Goal: Task Accomplishment & Management: Manage account settings

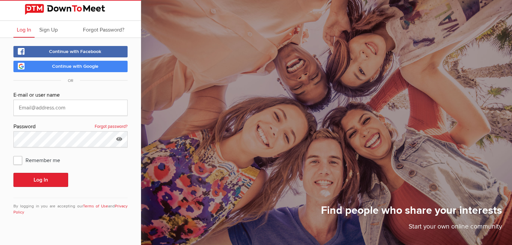
click at [72, 65] on span "Continue with Google" at bounding box center [75, 66] width 46 height 6
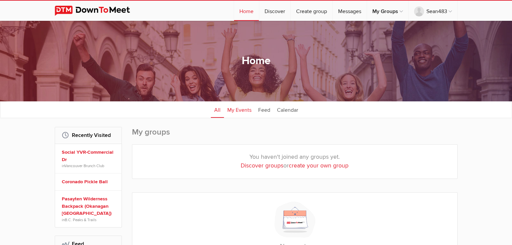
click at [239, 108] on link "My Events" at bounding box center [239, 109] width 31 height 17
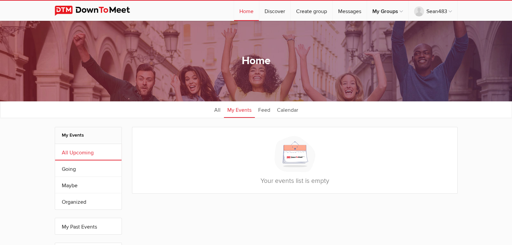
click at [115, 11] on img at bounding box center [98, 11] width 86 height 10
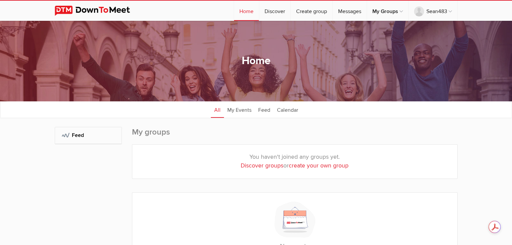
click at [318, 165] on link "create your own group" at bounding box center [319, 165] width 60 height 7
select select
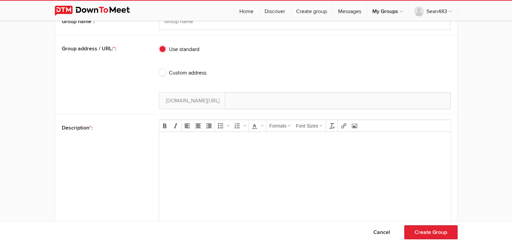
scroll to position [201, 0]
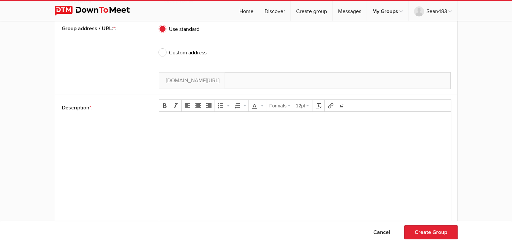
click at [238, 77] on div "[DOMAIN_NAME][URL]" at bounding box center [305, 80] width 292 height 17
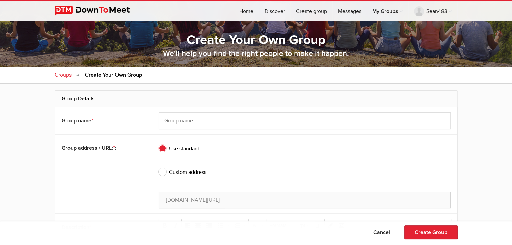
scroll to position [0, 0]
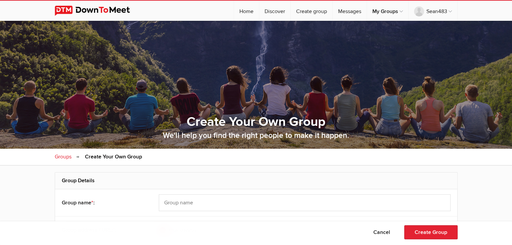
click at [95, 8] on img at bounding box center [98, 11] width 86 height 10
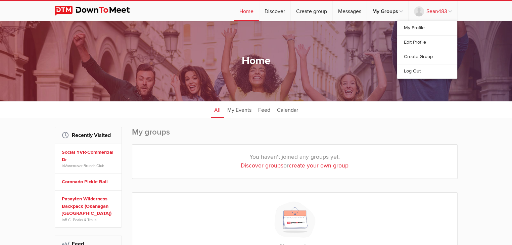
click at [446, 7] on link "Sean483" at bounding box center [432, 11] width 49 height 20
click at [425, 30] on link "My Profile" at bounding box center [427, 28] width 60 height 14
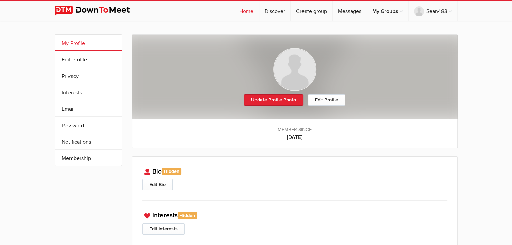
click at [250, 10] on link "Home" at bounding box center [246, 11] width 25 height 20
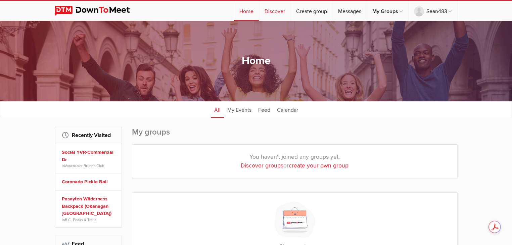
click at [276, 9] on link "Discover" at bounding box center [274, 11] width 31 height 20
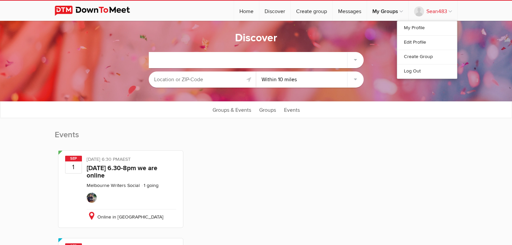
click at [435, 12] on link "Sean483" at bounding box center [432, 11] width 49 height 20
click at [421, 29] on link "My Profile" at bounding box center [427, 28] width 60 height 14
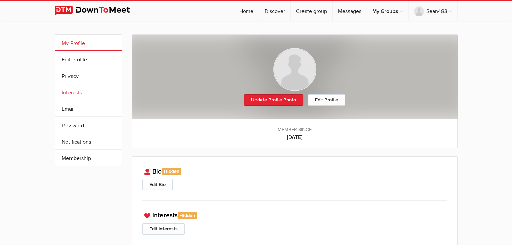
click at [81, 89] on link "Interests" at bounding box center [88, 92] width 66 height 16
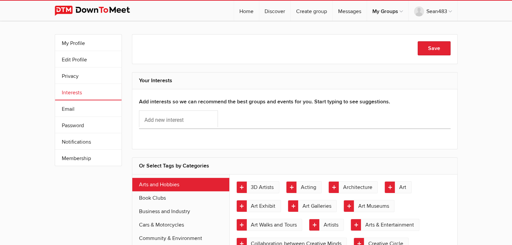
click at [187, 54] on div "Save" at bounding box center [294, 49] width 311 height 16
click at [180, 118] on input "Add new interest" at bounding box center [178, 118] width 79 height 17
type input "Golf"
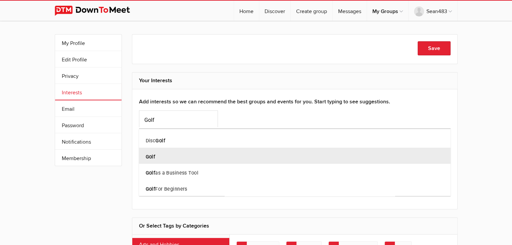
click at [172, 157] on div "Golf" at bounding box center [294, 156] width 311 height 16
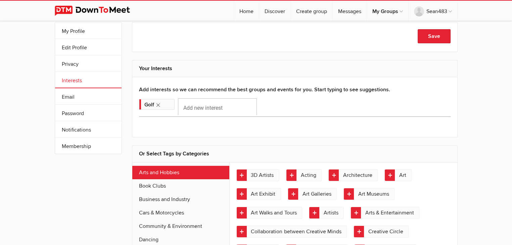
scroll to position [34, 0]
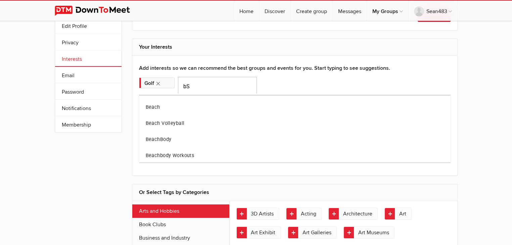
type input "b"
type input "s"
type input "b"
type input "V"
type input "Beach"
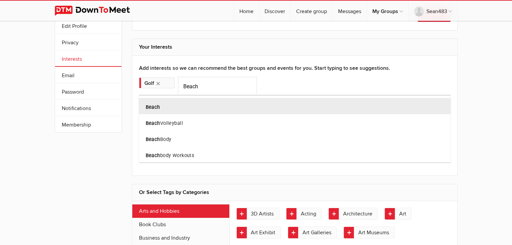
click at [172, 104] on div "Beach" at bounding box center [294, 106] width 311 height 16
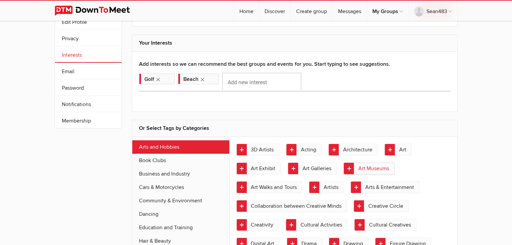
scroll to position [67, 0]
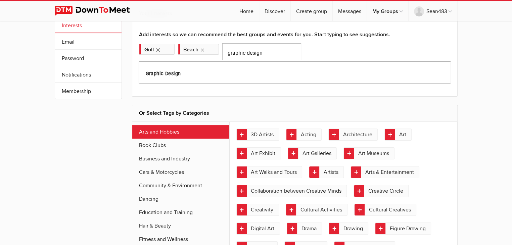
type input "graphic design"
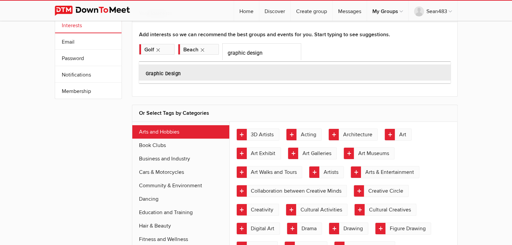
click at [164, 74] on b "Graphic Design" at bounding box center [163, 74] width 35 height 6
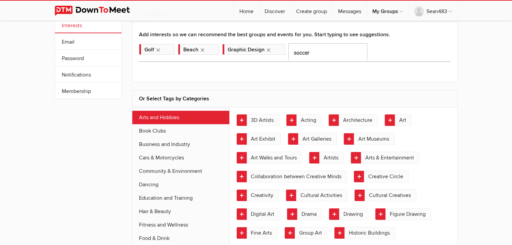
type input "soccer"
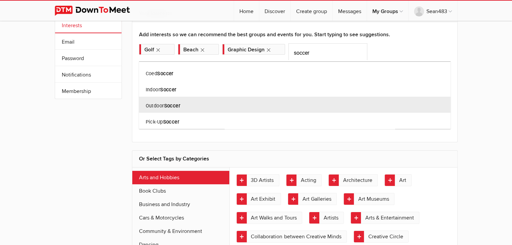
click at [183, 104] on div "Outdoor Soccer" at bounding box center [294, 105] width 311 height 16
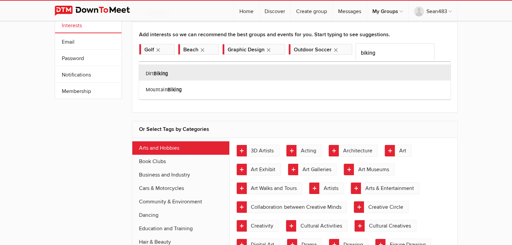
drag, startPoint x: 383, startPoint y: 53, endPoint x: 358, endPoint y: 55, distance: 24.5
click at [358, 55] on div at bounding box center [256, 122] width 512 height 245
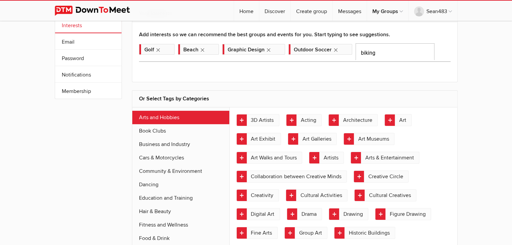
drag, startPoint x: 360, startPoint y: 55, endPoint x: 380, endPoint y: 53, distance: 20.9
click at [380, 53] on input "biking" at bounding box center [394, 51] width 79 height 17
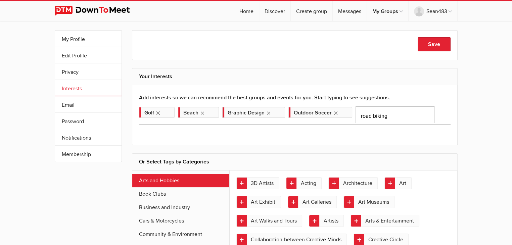
scroll to position [0, 0]
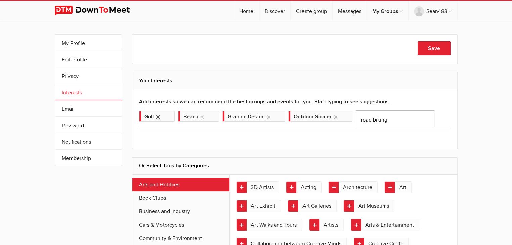
drag, startPoint x: 397, startPoint y: 117, endPoint x: 361, endPoint y: 123, distance: 36.8
click at [361, 123] on input "road biking" at bounding box center [394, 118] width 79 height 17
type input "r"
click at [358, 114] on input "Add new interest" at bounding box center [394, 118] width 79 height 17
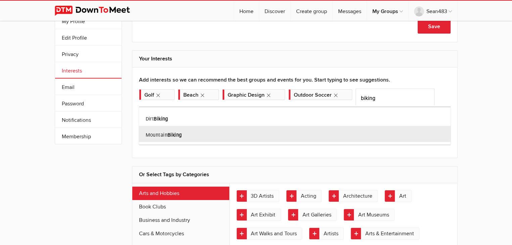
scroll to position [34, 0]
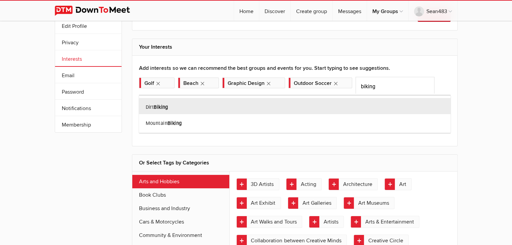
click at [378, 87] on div at bounding box center [256, 122] width 512 height 245
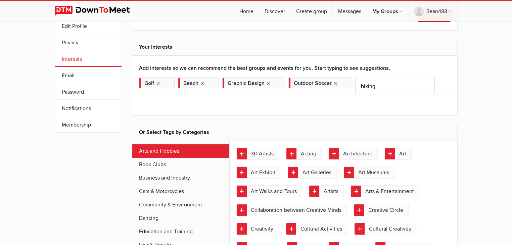
drag, startPoint x: 361, startPoint y: 85, endPoint x: 388, endPoint y: 85, distance: 27.5
click at [388, 85] on input "biking" at bounding box center [394, 85] width 79 height 17
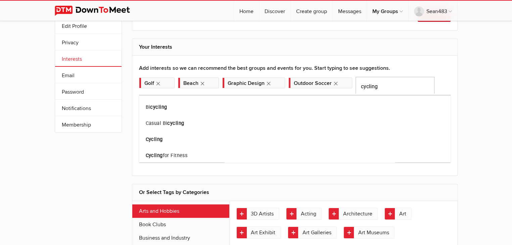
type input "cycling"
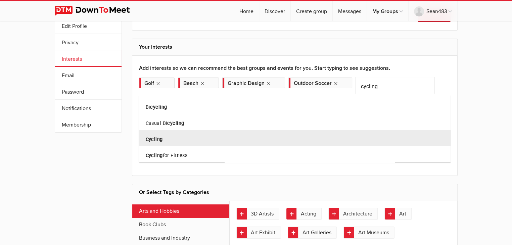
click at [178, 142] on div "Cycling" at bounding box center [294, 138] width 311 height 16
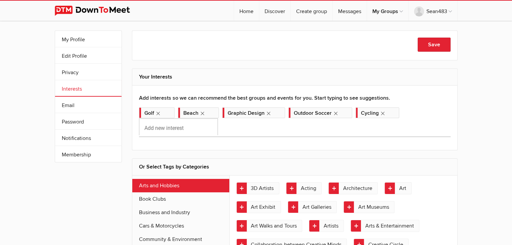
scroll to position [0, 0]
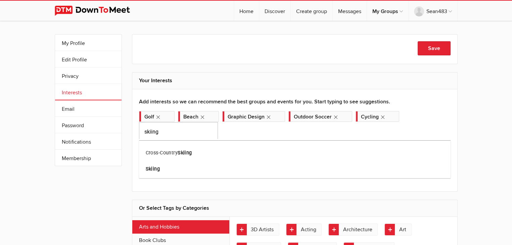
type input "skiing"
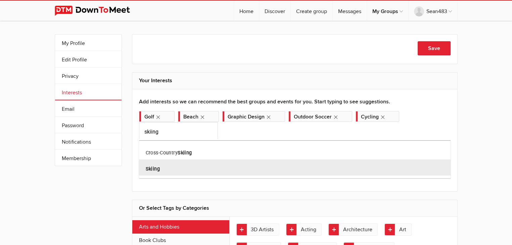
click at [168, 167] on div "Skiing" at bounding box center [294, 167] width 311 height 16
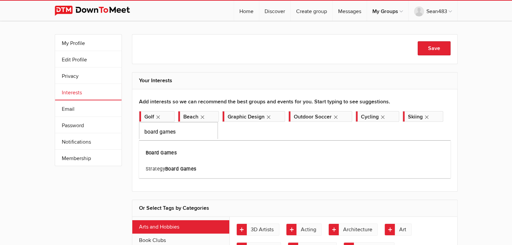
type input "board games"
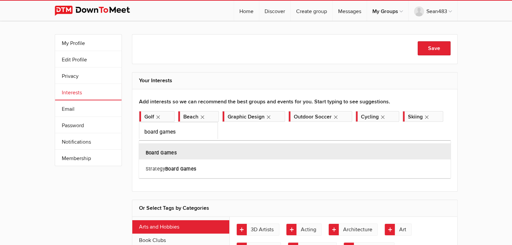
click at [163, 151] on b "Board Games" at bounding box center [161, 153] width 31 height 6
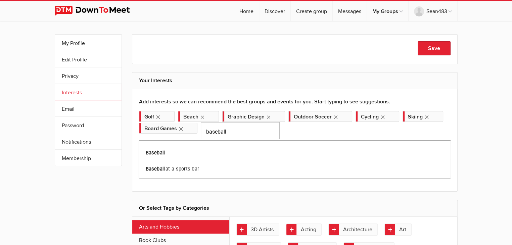
type input "baseball"
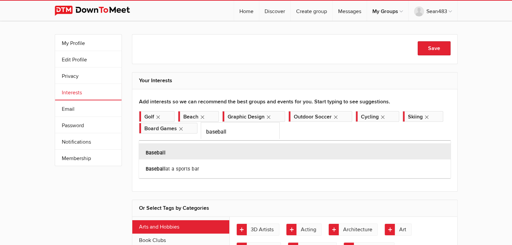
click at [181, 153] on div "Baseball" at bounding box center [294, 151] width 311 height 16
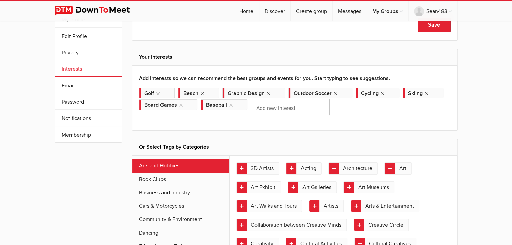
scroll to position [34, 0]
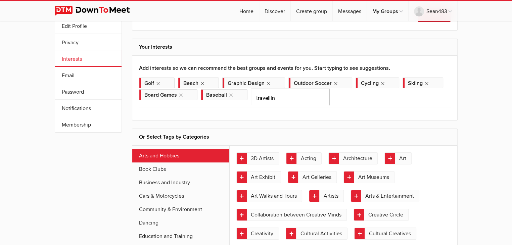
type input "travelling"
drag, startPoint x: 281, startPoint y: 98, endPoint x: 243, endPoint y: 101, distance: 38.8
click at [243, 101] on div "Golf Beach Graphic Design Outdoor Soccer Cycling Skiing Board Games" at bounding box center [294, 91] width 311 height 29
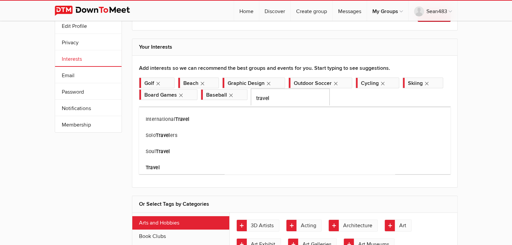
type input "travel"
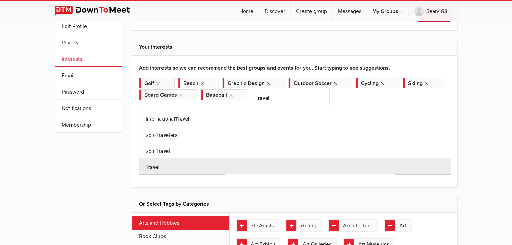
click at [163, 167] on div "Travel" at bounding box center [294, 166] width 311 height 16
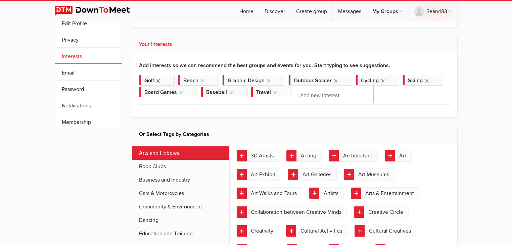
scroll to position [0, 0]
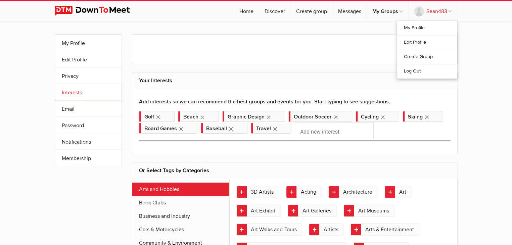
click at [445, 13] on link "Sean483" at bounding box center [432, 11] width 49 height 20
click at [444, 10] on link "Sean483" at bounding box center [432, 11] width 49 height 20
click at [69, 45] on link "My Profile" at bounding box center [88, 43] width 66 height 16
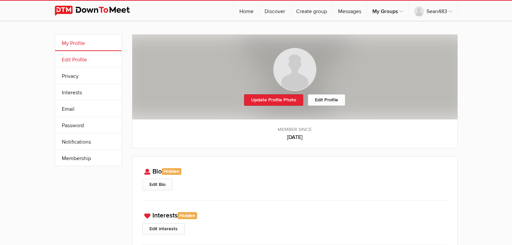
click at [96, 60] on link "Edit Profile" at bounding box center [88, 59] width 66 height 16
select select
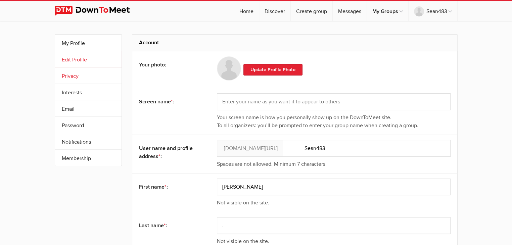
click at [81, 76] on link "Privacy" at bounding box center [88, 75] width 66 height 16
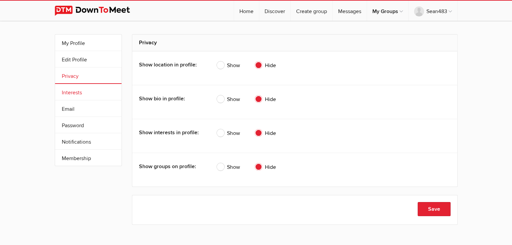
click at [79, 89] on link "Interests" at bounding box center [88, 92] width 66 height 16
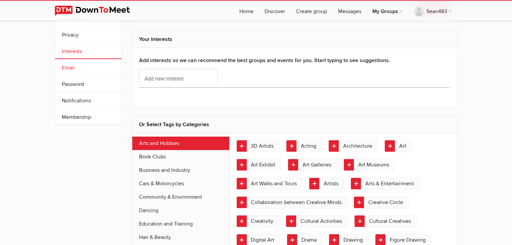
scroll to position [34, 0]
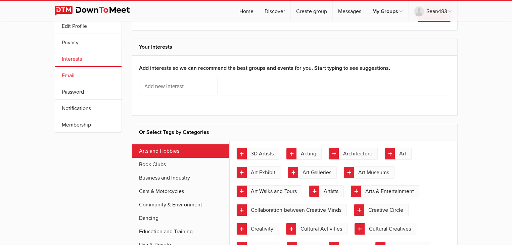
click at [75, 77] on link "Email" at bounding box center [88, 75] width 66 height 16
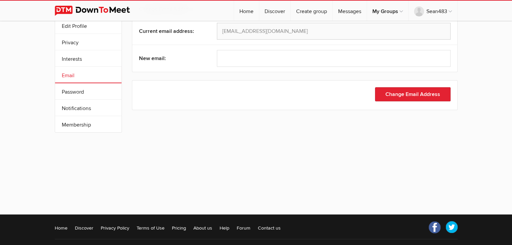
click at [89, 99] on li "Notifications" at bounding box center [88, 107] width 66 height 16
click at [89, 94] on link "Password" at bounding box center [88, 91] width 66 height 16
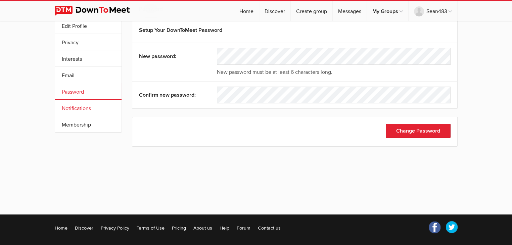
click at [89, 108] on link "Notifications" at bounding box center [88, 108] width 66 height 16
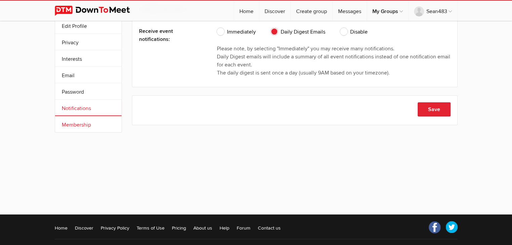
click at [85, 124] on link "Membership" at bounding box center [88, 124] width 66 height 16
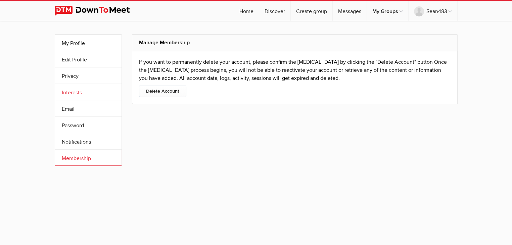
click at [82, 90] on link "Interests" at bounding box center [88, 92] width 66 height 16
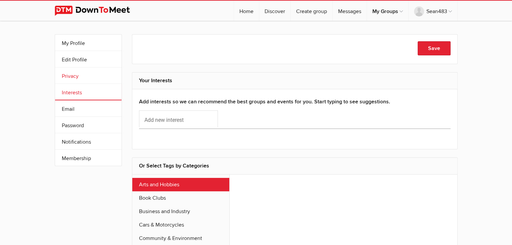
click at [90, 82] on link "Privacy" at bounding box center [88, 75] width 66 height 16
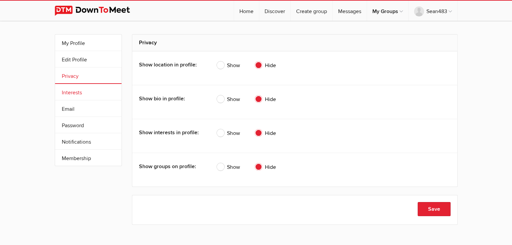
click at [86, 89] on link "Interests" at bounding box center [88, 92] width 66 height 16
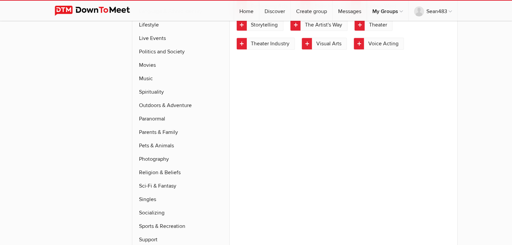
scroll to position [403, 0]
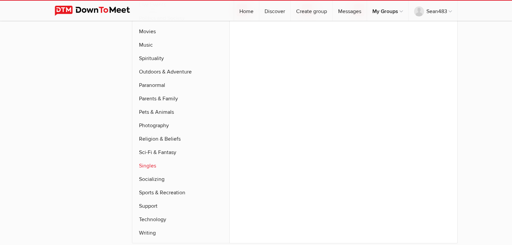
click at [153, 159] on link "Singles" at bounding box center [180, 165] width 97 height 13
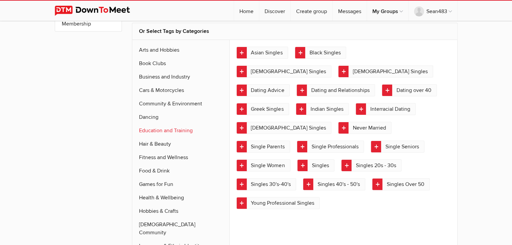
scroll to position [119, 0]
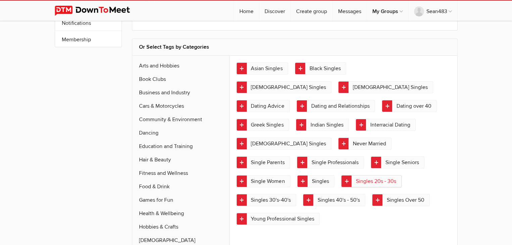
click at [346, 175] on link "Singles 20s - 30s" at bounding box center [371, 181] width 60 height 12
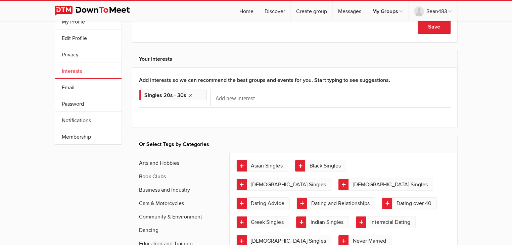
scroll to position [34, 0]
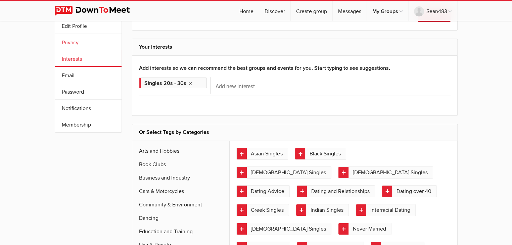
click at [82, 45] on link "Privacy" at bounding box center [88, 42] width 66 height 16
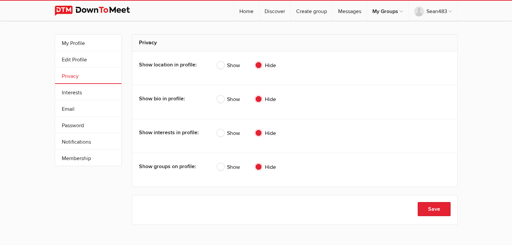
click at [219, 132] on span "Show" at bounding box center [228, 133] width 23 height 8
click at [217, 129] on input "Show" at bounding box center [216, 129] width 0 height 0
radio input "true"
click at [219, 98] on span "Show" at bounding box center [228, 99] width 23 height 8
click at [217, 95] on input "Show" at bounding box center [216, 95] width 0 height 0
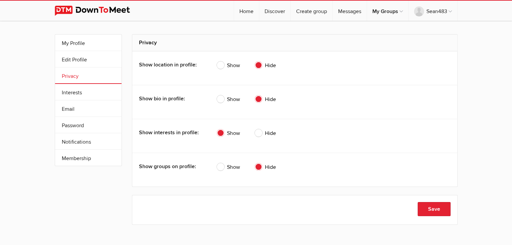
radio input "true"
click at [70, 57] on link "Edit Profile" at bounding box center [88, 59] width 66 height 16
select select
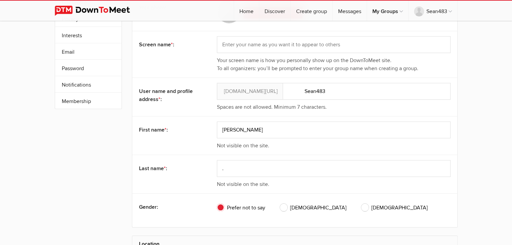
scroll to position [67, 0]
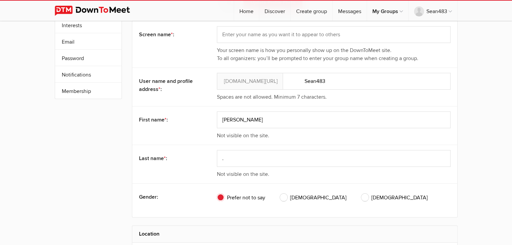
click at [283, 195] on span "[DEMOGRAPHIC_DATA]" at bounding box center [313, 198] width 66 height 8
click at [280, 194] on input "[DEMOGRAPHIC_DATA]" at bounding box center [279, 193] width 0 height 0
radio input "true"
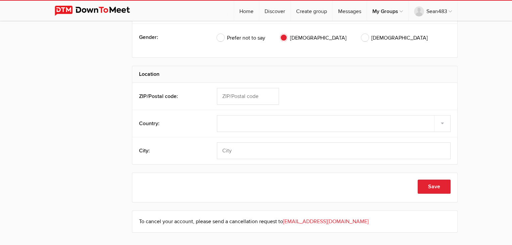
scroll to position [235, 0]
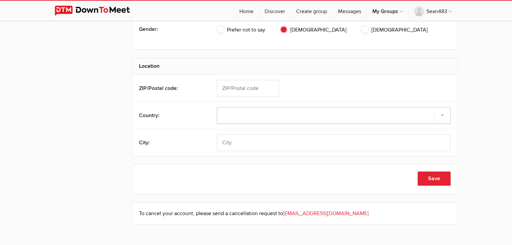
click at [248, 117] on select "Select country [GEOGRAPHIC_DATA] –––––––––– [GEOGRAPHIC_DATA] [GEOGRAPHIC_DATA]…" at bounding box center [333, 115] width 233 height 17
select select "[GEOGRAPHIC_DATA]"
click at [217, 107] on select "Select country [GEOGRAPHIC_DATA] –––––––––– [GEOGRAPHIC_DATA] [GEOGRAPHIC_DATA]…" at bounding box center [333, 115] width 233 height 17
click at [239, 141] on input "text" at bounding box center [333, 142] width 233 height 17
type input "[GEOGRAPHIC_DATA]"
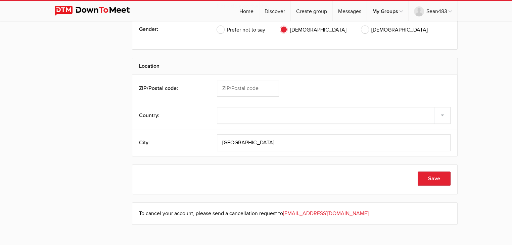
type input "V7N 3A6"
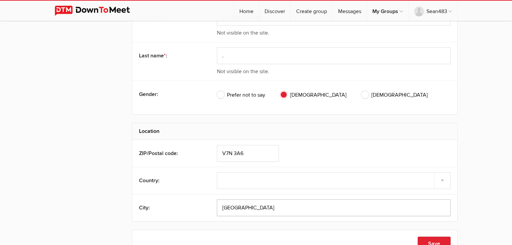
scroll to position [168, 0]
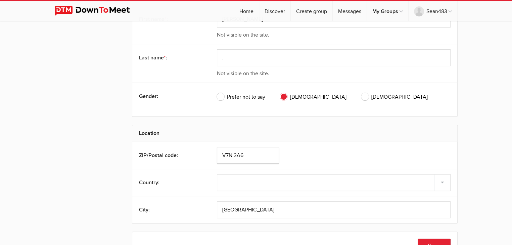
drag, startPoint x: 249, startPoint y: 156, endPoint x: 284, endPoint y: 152, distance: 35.8
click at [270, 152] on input "V7N 3A6" at bounding box center [248, 155] width 62 height 17
click at [307, 153] on div "V7N 3A6" at bounding box center [333, 155] width 233 height 17
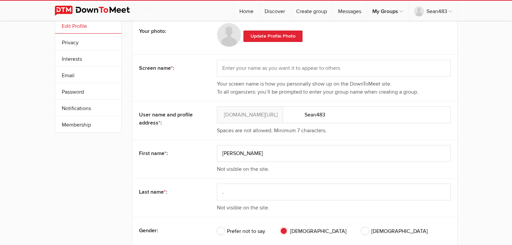
scroll to position [0, 0]
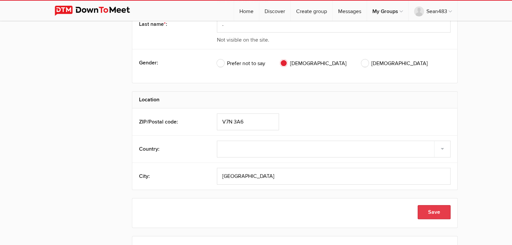
click at [435, 214] on button "Save" at bounding box center [433, 212] width 33 height 14
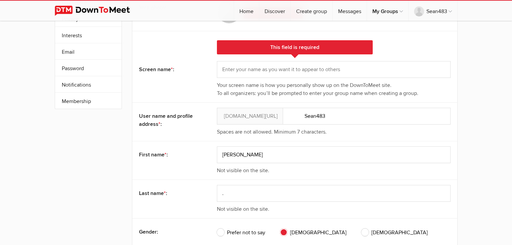
scroll to position [47, 0]
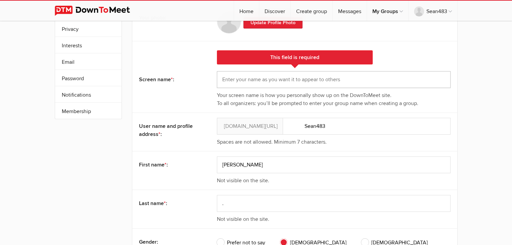
click at [254, 82] on input "text" at bounding box center [333, 79] width 233 height 17
type input "[PERSON_NAME]"
click at [194, 100] on div "This field is required Screen name * : [PERSON_NAME] Your screen name is how yo…" at bounding box center [294, 76] width 325 height 71
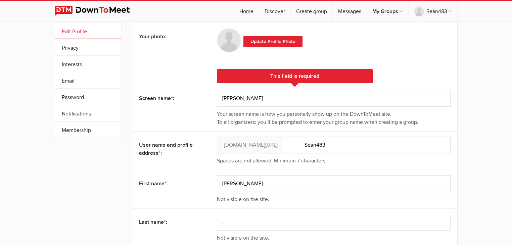
scroll to position [27, 0]
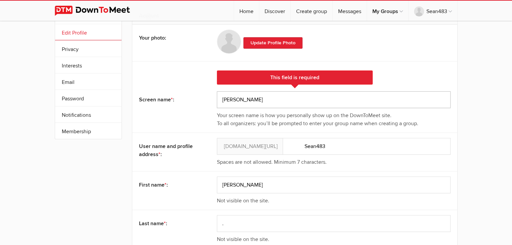
drag, startPoint x: 255, startPoint y: 101, endPoint x: 259, endPoint y: 106, distance: 6.7
click at [255, 101] on input "[PERSON_NAME]" at bounding box center [333, 99] width 233 height 17
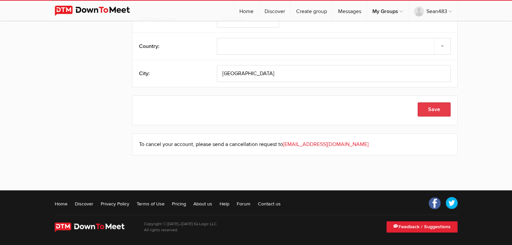
click at [444, 106] on button "Save" at bounding box center [433, 109] width 33 height 14
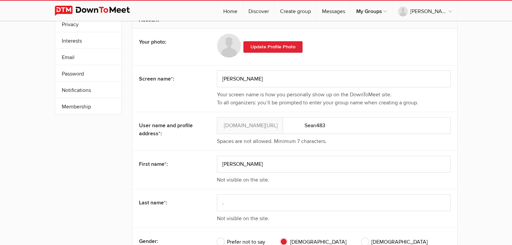
scroll to position [0, 0]
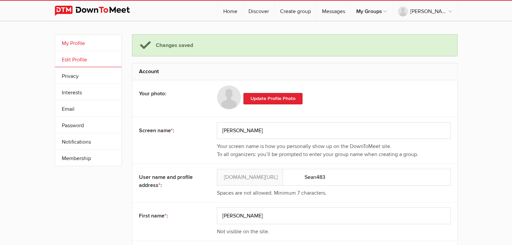
click at [96, 39] on link "My Profile" at bounding box center [88, 43] width 66 height 16
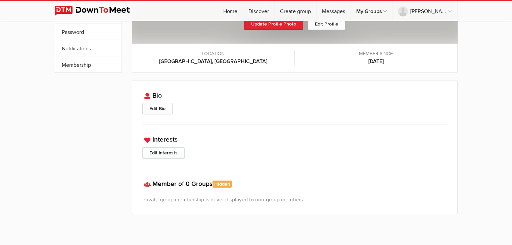
scroll to position [134, 0]
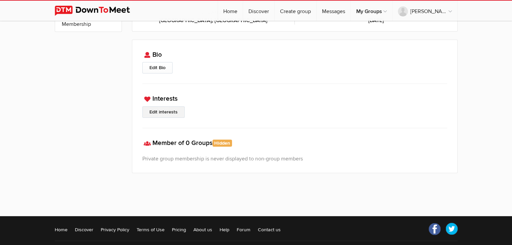
click at [170, 111] on link "Edit interests" at bounding box center [163, 111] width 42 height 11
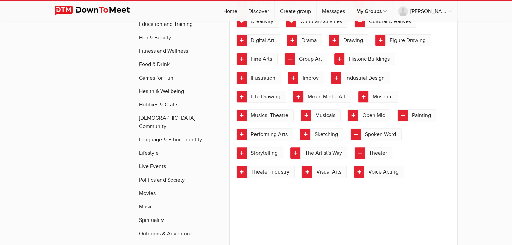
scroll to position [253, 0]
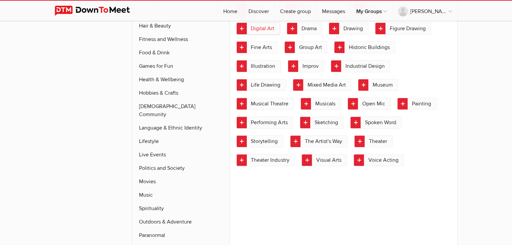
click at [240, 27] on link "Digital Art" at bounding box center [258, 28] width 44 height 12
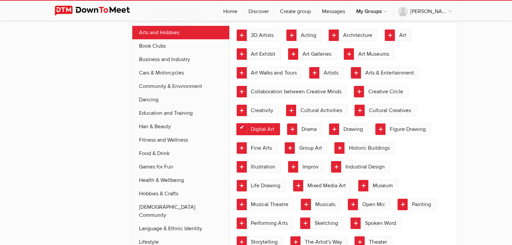
scroll to position [51, 0]
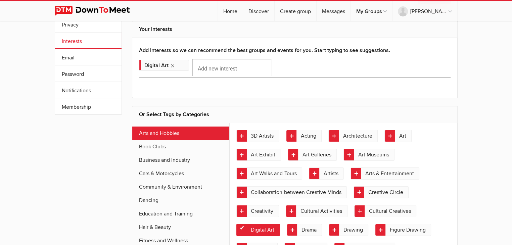
click at [240, 69] on input "Add new interest" at bounding box center [231, 67] width 79 height 17
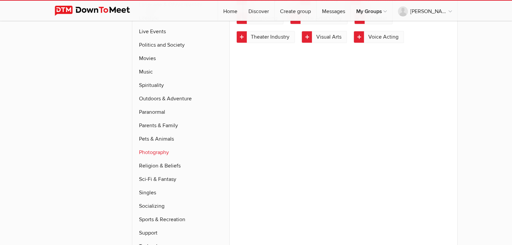
scroll to position [387, 0]
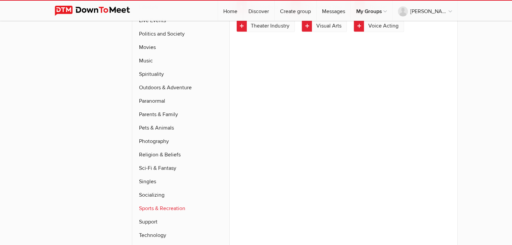
click at [165, 202] on link "Sports & Recreation" at bounding box center [180, 208] width 97 height 13
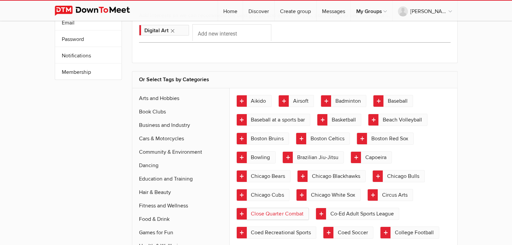
scroll to position [85, 0]
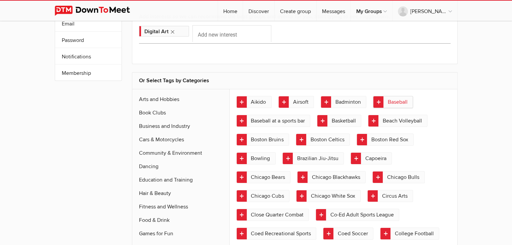
click at [378, 99] on link "Baseball" at bounding box center [393, 102] width 40 height 12
click at [373, 119] on link "Beach Volleyball" at bounding box center [397, 121] width 59 height 12
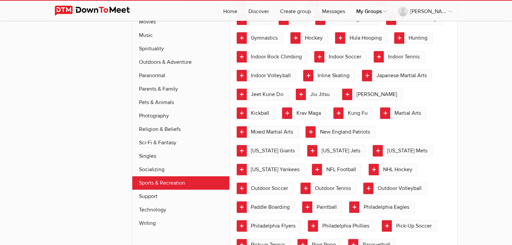
scroll to position [421, 0]
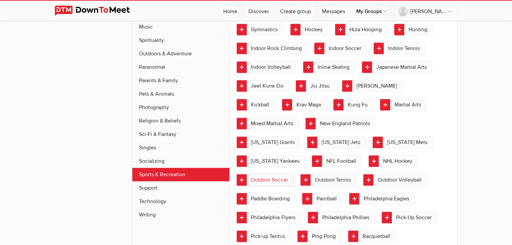
click at [293, 174] on link "Outdoor Soccer" at bounding box center [264, 180] width 57 height 12
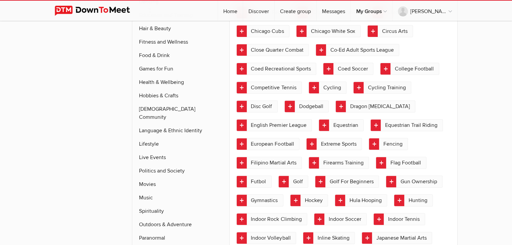
scroll to position [253, 0]
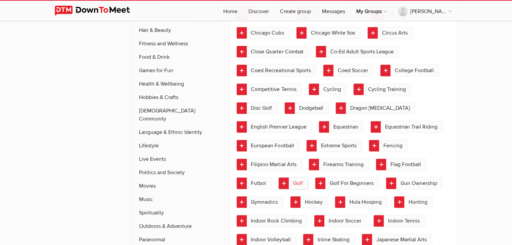
click at [285, 177] on link "Golf" at bounding box center [293, 183] width 30 height 12
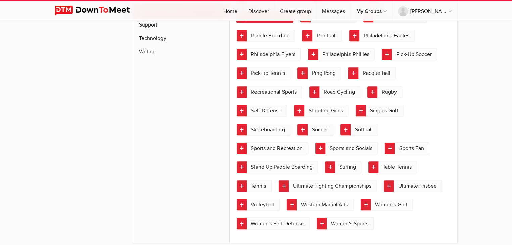
scroll to position [622, 0]
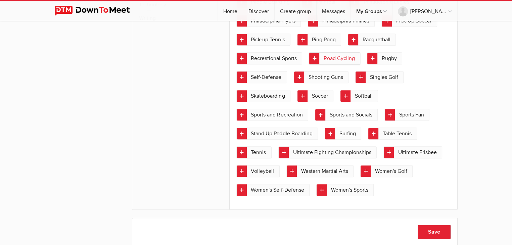
click at [309, 58] on link "Road Cycling" at bounding box center [334, 58] width 51 height 12
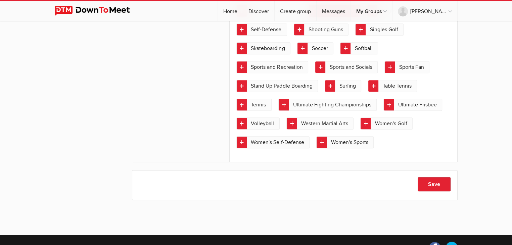
scroll to position [671, 0]
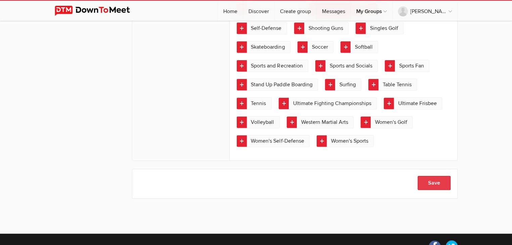
click at [427, 176] on button "Save" at bounding box center [433, 183] width 33 height 14
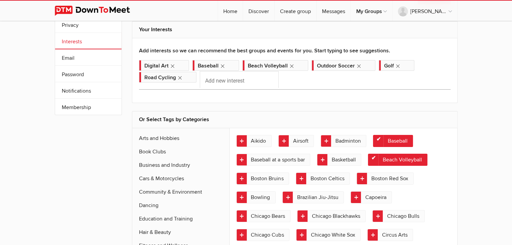
scroll to position [0, 0]
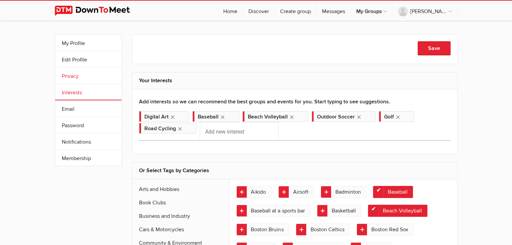
click at [90, 76] on link "Privacy" at bounding box center [88, 75] width 66 height 16
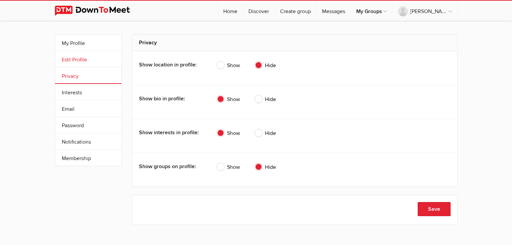
click at [86, 58] on link "Edit Profile" at bounding box center [88, 59] width 66 height 16
select select "[GEOGRAPHIC_DATA]"
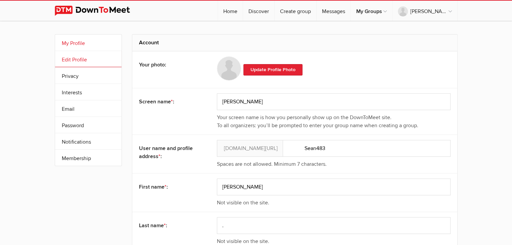
click at [87, 47] on link "My Profile" at bounding box center [88, 43] width 66 height 16
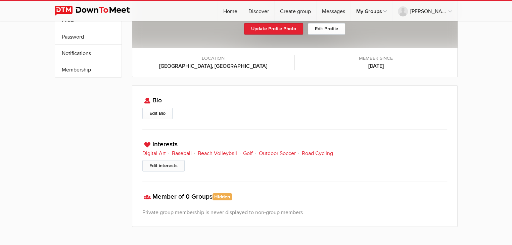
scroll to position [101, 0]
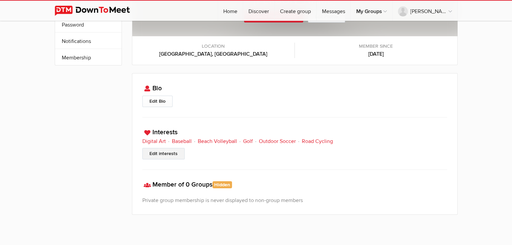
click at [167, 151] on link "Edit interests" at bounding box center [163, 153] width 42 height 11
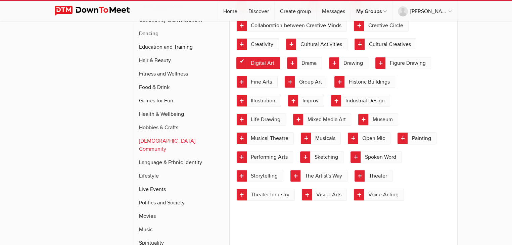
scroll to position [235, 0]
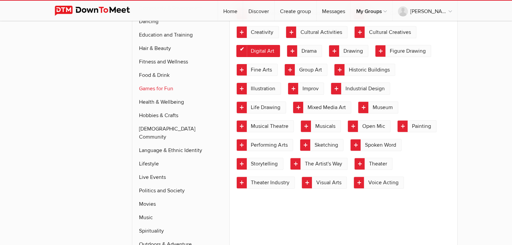
click at [168, 84] on link "Games for Fun" at bounding box center [180, 88] width 97 height 13
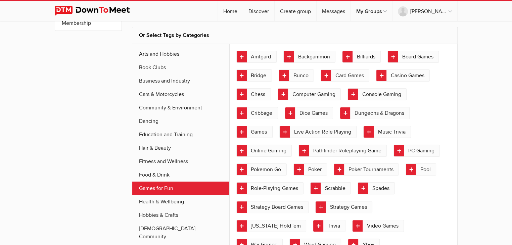
scroll to position [123, 0]
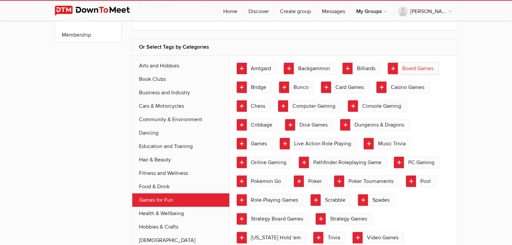
click at [392, 66] on link "Board Games" at bounding box center [412, 68] width 51 height 12
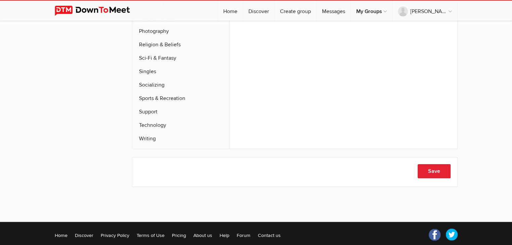
scroll to position [526, 0]
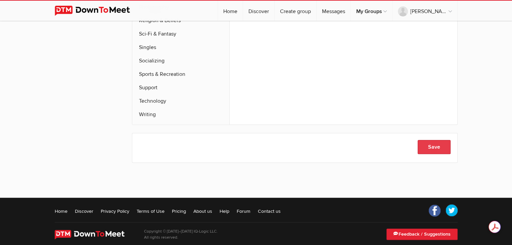
click at [440, 140] on button "Save" at bounding box center [433, 147] width 33 height 14
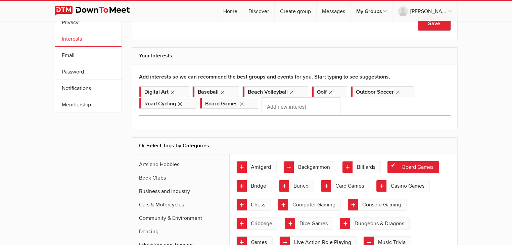
scroll to position [0, 0]
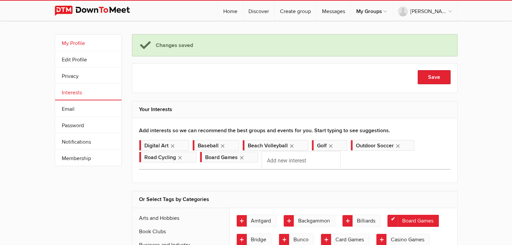
click at [102, 42] on link "My Profile" at bounding box center [88, 43] width 66 height 16
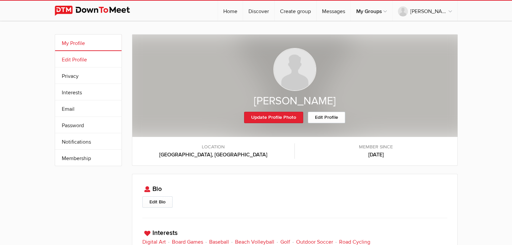
click at [78, 57] on link "Edit Profile" at bounding box center [88, 59] width 66 height 16
select select "[GEOGRAPHIC_DATA]"
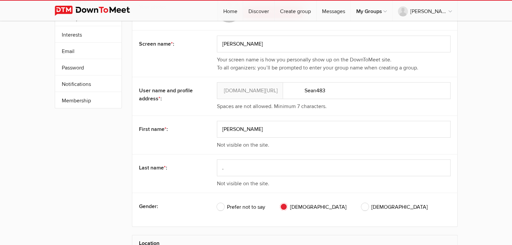
scroll to position [67, 0]
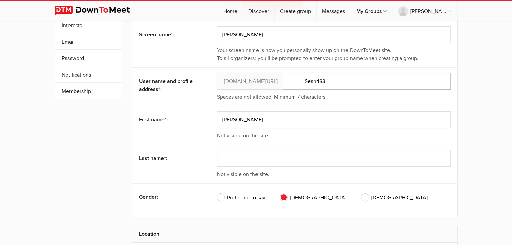
click at [333, 80] on input "Sean483" at bounding box center [333, 81] width 233 height 17
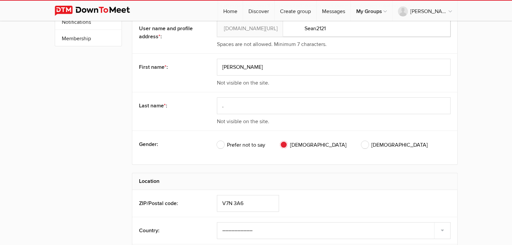
scroll to position [302, 0]
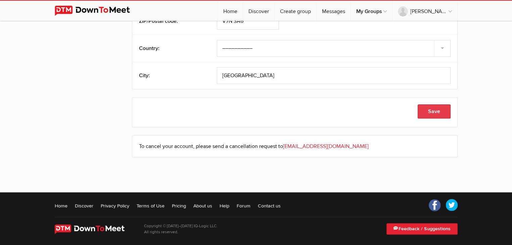
type input "Sean2121"
click at [435, 112] on button "Save" at bounding box center [433, 111] width 33 height 14
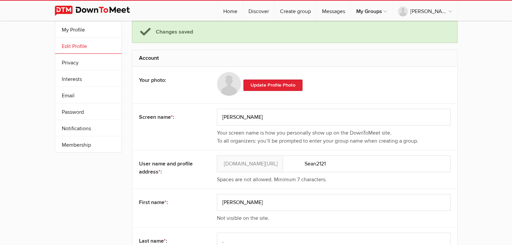
scroll to position [0, 0]
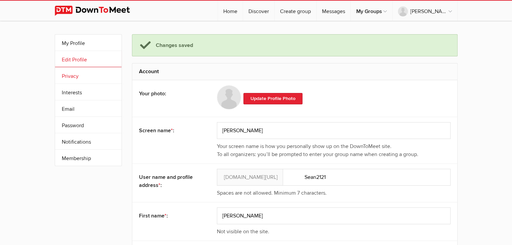
click at [69, 74] on link "Privacy" at bounding box center [88, 75] width 66 height 16
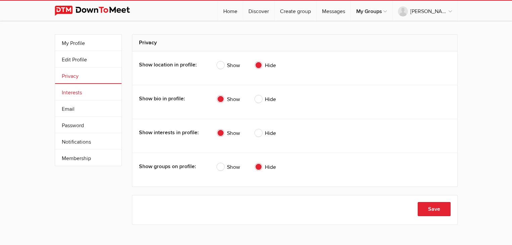
click at [77, 87] on link "Interests" at bounding box center [88, 92] width 66 height 16
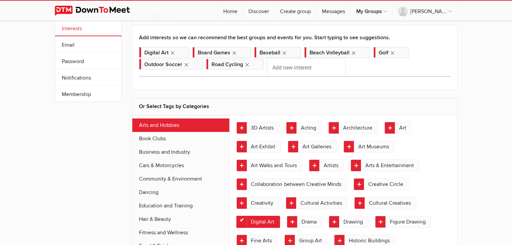
scroll to position [67, 0]
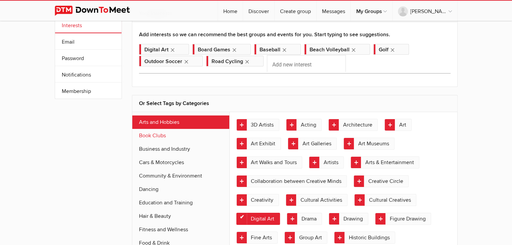
click at [160, 131] on link "Book Clubs" at bounding box center [180, 135] width 97 height 13
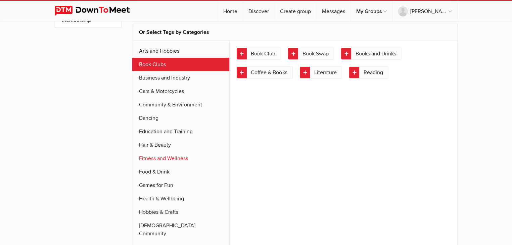
scroll to position [157, 0]
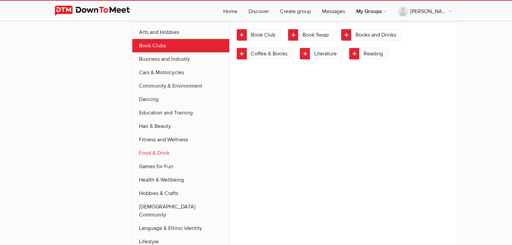
click at [162, 150] on link "Food & Drink" at bounding box center [180, 152] width 97 height 13
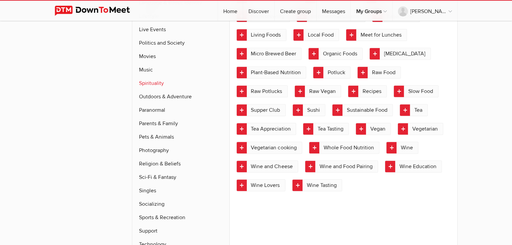
scroll to position [425, 0]
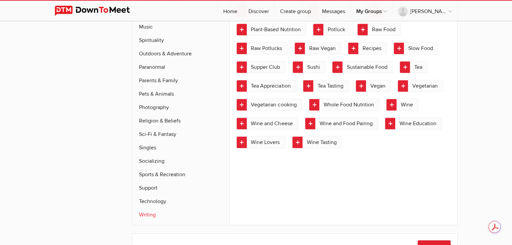
click at [152, 208] on link "Writing" at bounding box center [180, 214] width 97 height 13
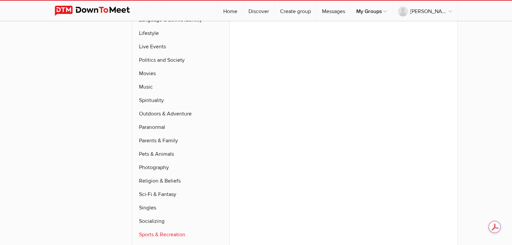
scroll to position [392, 0]
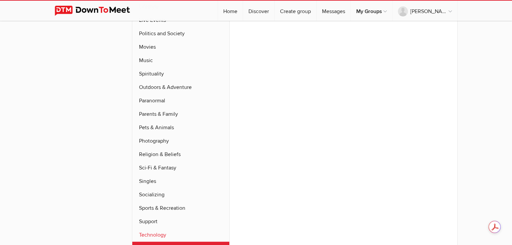
click at [157, 228] on link "Technology" at bounding box center [180, 234] width 97 height 13
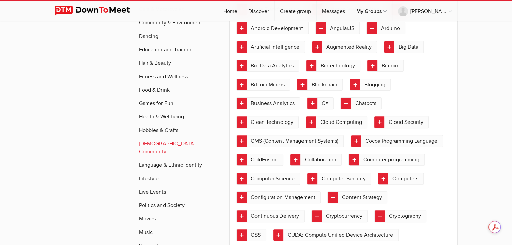
scroll to position [157, 0]
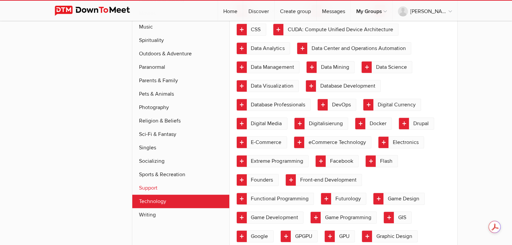
click at [163, 181] on link "Support" at bounding box center [180, 187] width 97 height 13
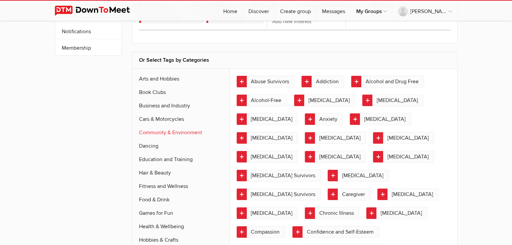
scroll to position [0, 0]
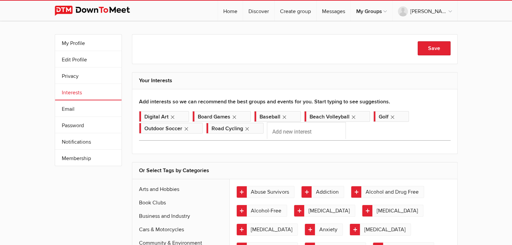
click at [72, 9] on img at bounding box center [98, 11] width 86 height 10
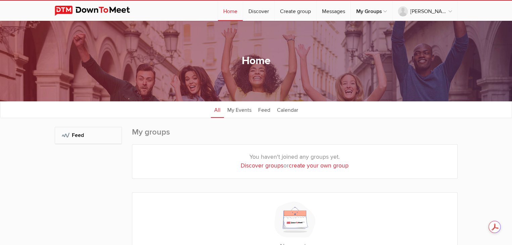
click at [75, 9] on img at bounding box center [98, 11] width 86 height 10
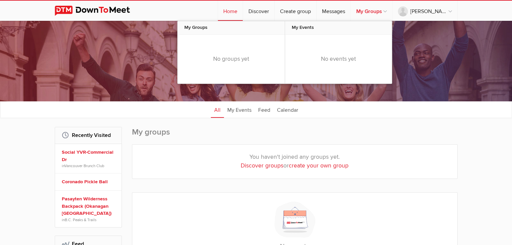
click at [392, 13] on link "My Groups" at bounding box center [371, 11] width 41 height 20
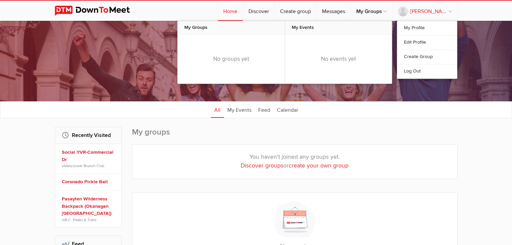
click at [449, 10] on link "[PERSON_NAME]" at bounding box center [424, 11] width 65 height 20
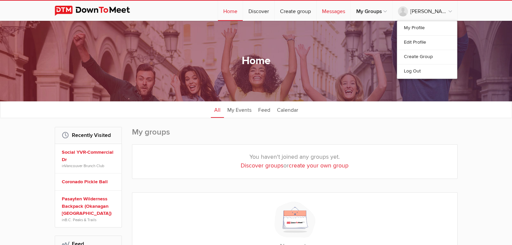
click at [350, 11] on link "Messages" at bounding box center [333, 11] width 34 height 20
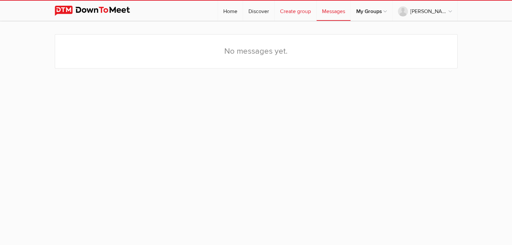
click at [316, 11] on link "Create group" at bounding box center [295, 11] width 42 height 20
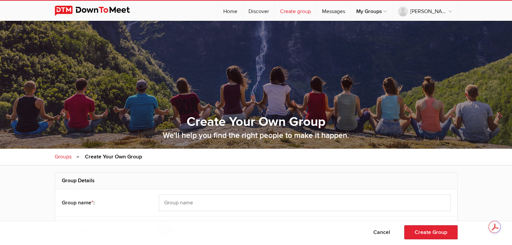
select select "[GEOGRAPHIC_DATA]"
type input "[GEOGRAPHIC_DATA]"
type input "V7N 3A6"
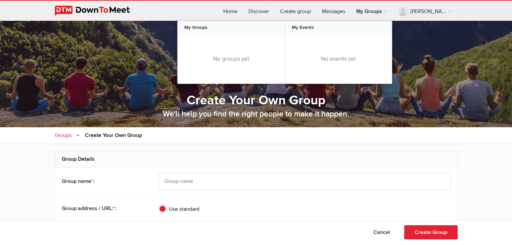
scroll to position [34, 0]
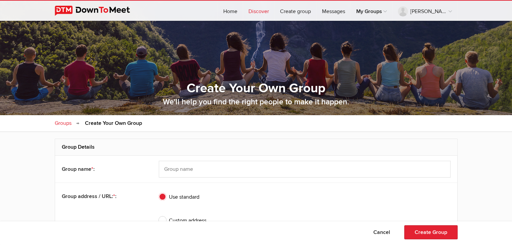
click at [274, 5] on link "Discover" at bounding box center [258, 11] width 31 height 20
select select "[GEOGRAPHIC_DATA]"
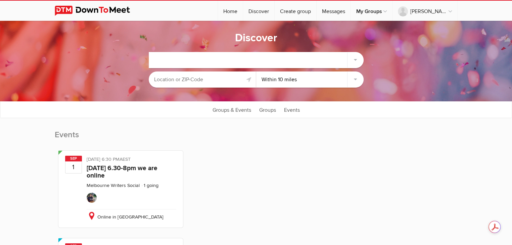
click at [220, 55] on div at bounding box center [256, 60] width 214 height 16
click at [220, 60] on div at bounding box center [256, 60] width 214 height 16
click at [217, 62] on div at bounding box center [256, 60] width 214 height 16
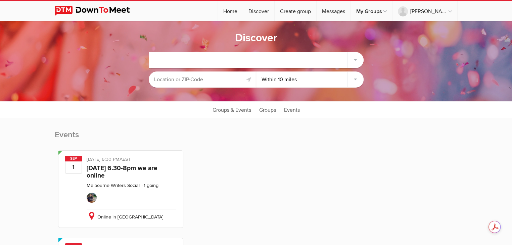
click at [217, 62] on div at bounding box center [256, 60] width 214 height 16
click at [189, 63] on div at bounding box center [256, 60] width 214 height 16
click at [188, 63] on div at bounding box center [256, 60] width 214 height 16
click at [188, 62] on div at bounding box center [256, 60] width 214 height 16
click at [187, 61] on div at bounding box center [256, 60] width 214 height 16
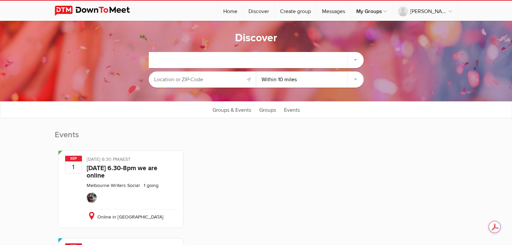
click at [187, 61] on div at bounding box center [256, 60] width 214 height 16
click at [190, 57] on div at bounding box center [256, 60] width 214 height 16
click at [189, 57] on div at bounding box center [256, 60] width 214 height 16
click at [110, 10] on img at bounding box center [98, 11] width 86 height 10
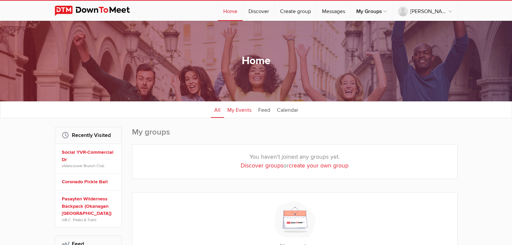
click at [242, 106] on link "My Events" at bounding box center [239, 109] width 31 height 17
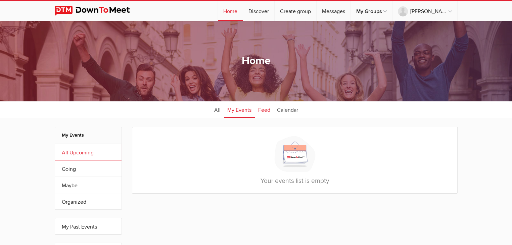
click at [260, 109] on link "Feed" at bounding box center [264, 109] width 19 height 17
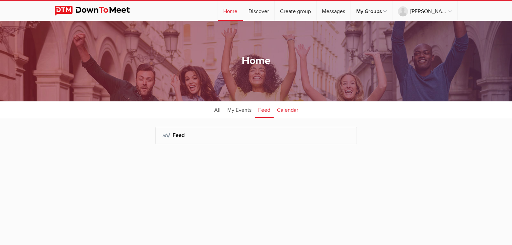
click at [289, 113] on link "Calendar" at bounding box center [287, 109] width 28 height 17
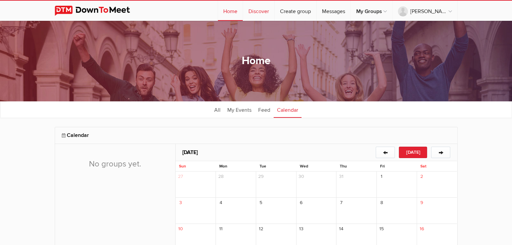
click at [274, 13] on link "Discover" at bounding box center [258, 11] width 31 height 20
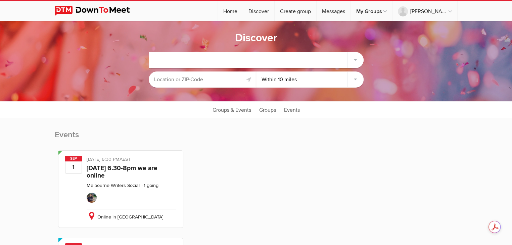
click at [266, 59] on div at bounding box center [256, 60] width 214 height 16
click at [355, 57] on div at bounding box center [256, 60] width 214 height 16
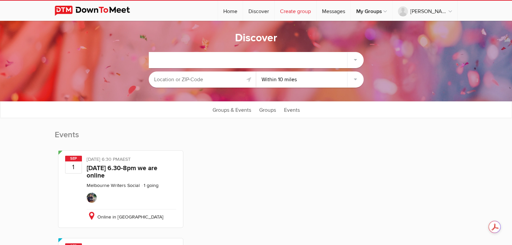
click at [316, 13] on link "Create group" at bounding box center [295, 11] width 42 height 20
select select
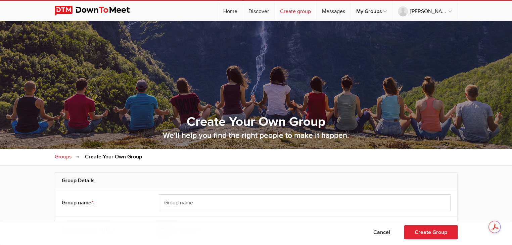
select select "[GEOGRAPHIC_DATA]"
type input "[GEOGRAPHIC_DATA]"
type input "V7N 3A6"
click at [274, 12] on link "Discover" at bounding box center [258, 11] width 31 height 20
select select "[GEOGRAPHIC_DATA]"
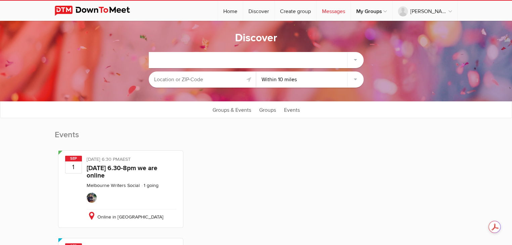
click at [350, 10] on link "Messages" at bounding box center [333, 11] width 34 height 20
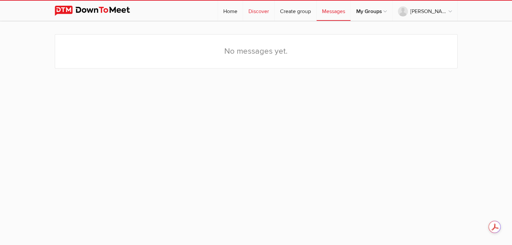
click at [274, 10] on link "Discover" at bounding box center [258, 11] width 31 height 20
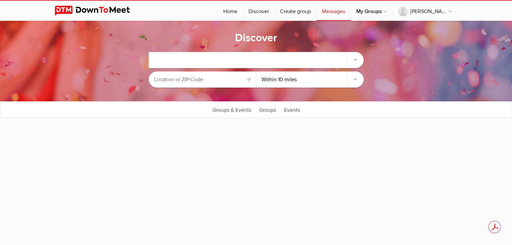
click at [181, 60] on div at bounding box center [256, 60] width 214 height 16
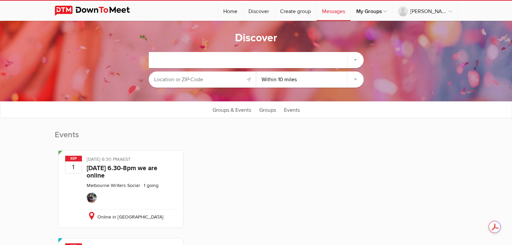
click at [181, 60] on div at bounding box center [256, 60] width 214 height 16
click at [190, 55] on div at bounding box center [256, 60] width 214 height 16
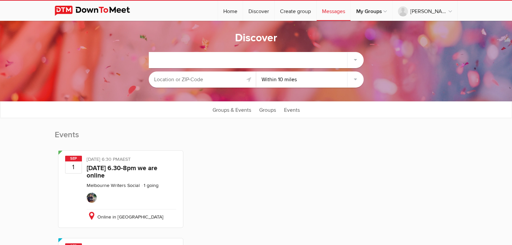
click at [189, 54] on div at bounding box center [256, 60] width 214 height 16
click at [190, 57] on div at bounding box center [256, 60] width 214 height 16
click at [189, 58] on div at bounding box center [256, 60] width 214 height 16
click at [188, 59] on div at bounding box center [256, 60] width 214 height 16
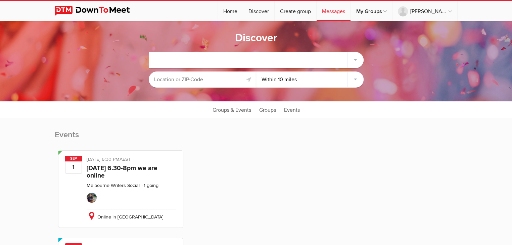
click at [188, 59] on div at bounding box center [256, 60] width 214 height 16
drag, startPoint x: 189, startPoint y: 59, endPoint x: 194, endPoint y: 58, distance: 5.5
click at [189, 59] on div at bounding box center [256, 60] width 214 height 16
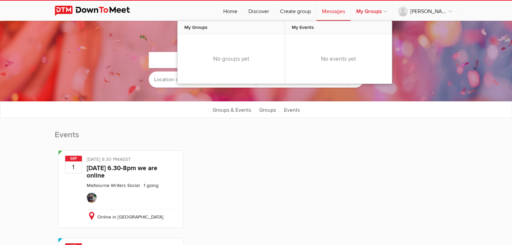
click at [392, 7] on link "My Groups" at bounding box center [371, 11] width 41 height 20
click at [316, 11] on link "Create group" at bounding box center [295, 11] width 42 height 20
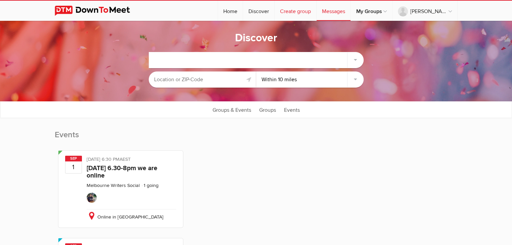
select select
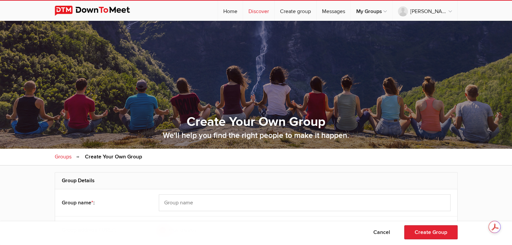
click at [274, 10] on link "Discover" at bounding box center [258, 11] width 31 height 20
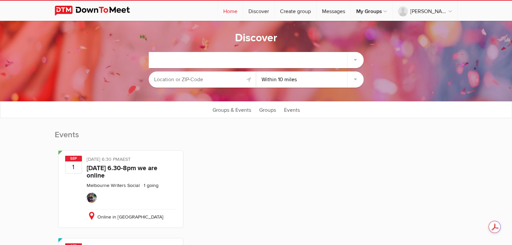
click at [243, 11] on link "Home" at bounding box center [230, 11] width 25 height 20
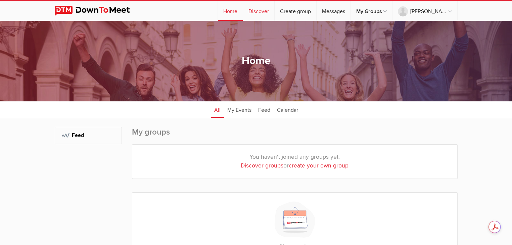
click at [274, 10] on link "Discover" at bounding box center [258, 11] width 31 height 20
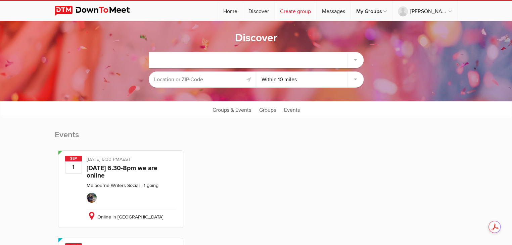
click at [315, 10] on link "Create group" at bounding box center [295, 11] width 42 height 20
select select
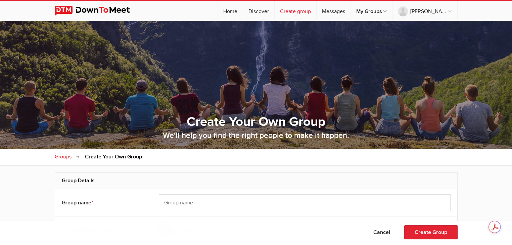
select select "[GEOGRAPHIC_DATA]"
type input "[GEOGRAPHIC_DATA]"
type input "V7N 3A6"
click at [274, 10] on link "Discover" at bounding box center [258, 11] width 31 height 20
select select "[GEOGRAPHIC_DATA]"
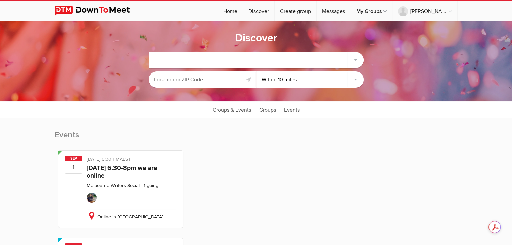
click at [241, 78] on input "text" at bounding box center [202, 79] width 107 height 16
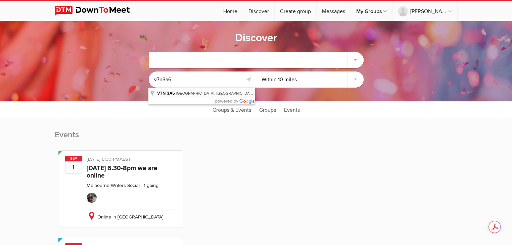
type input "[STREET_ADDRESS]"
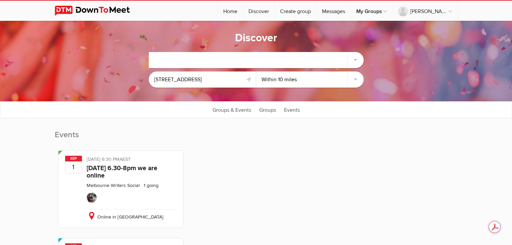
click at [358, 60] on div at bounding box center [256, 60] width 214 height 16
click at [353, 59] on div at bounding box center [256, 60] width 214 height 16
click at [352, 59] on div at bounding box center [256, 60] width 214 height 16
drag, startPoint x: 352, startPoint y: 58, endPoint x: 337, endPoint y: 56, distance: 15.3
click at [350, 58] on div at bounding box center [256, 60] width 214 height 16
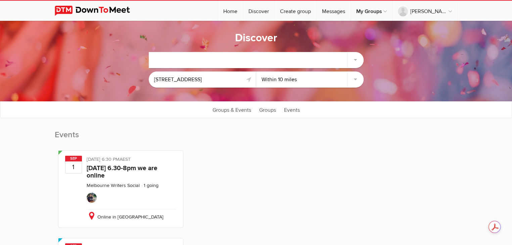
click at [319, 56] on div at bounding box center [256, 60] width 214 height 16
click at [313, 58] on div at bounding box center [256, 60] width 214 height 16
click at [312, 58] on div at bounding box center [256, 60] width 214 height 16
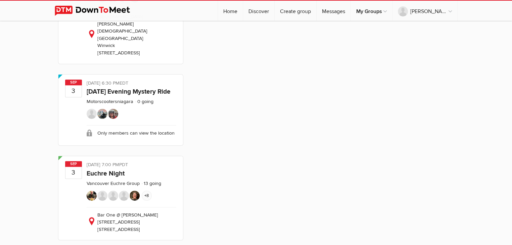
scroll to position [403, 0]
